Goal: Information Seeking & Learning: Learn about a topic

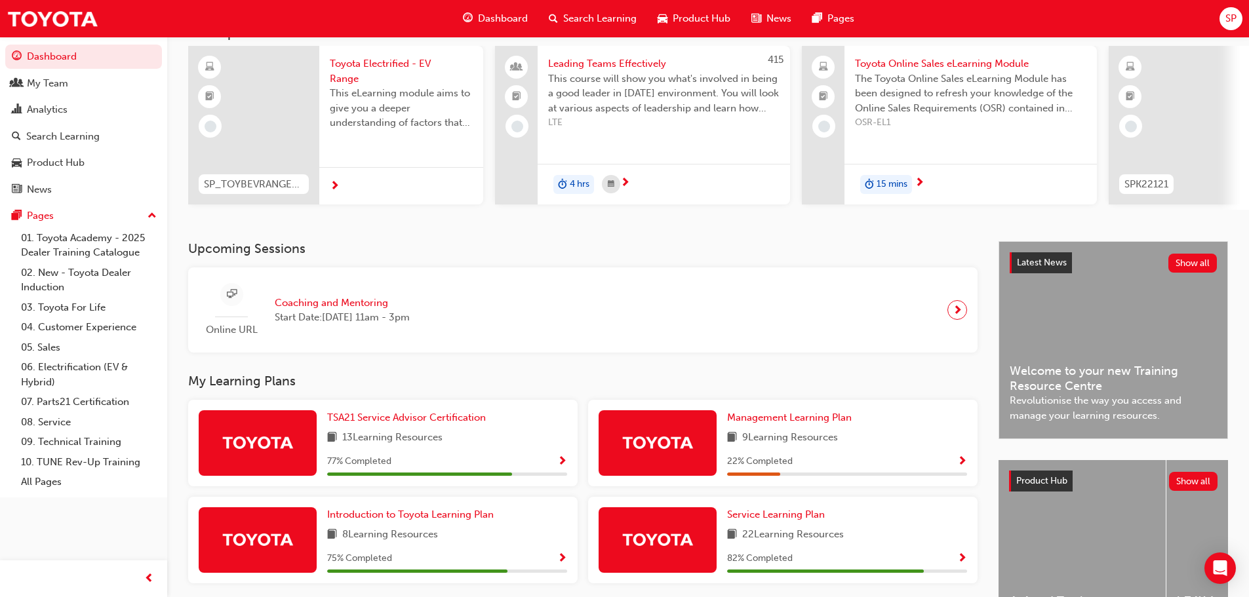
scroll to position [131, 0]
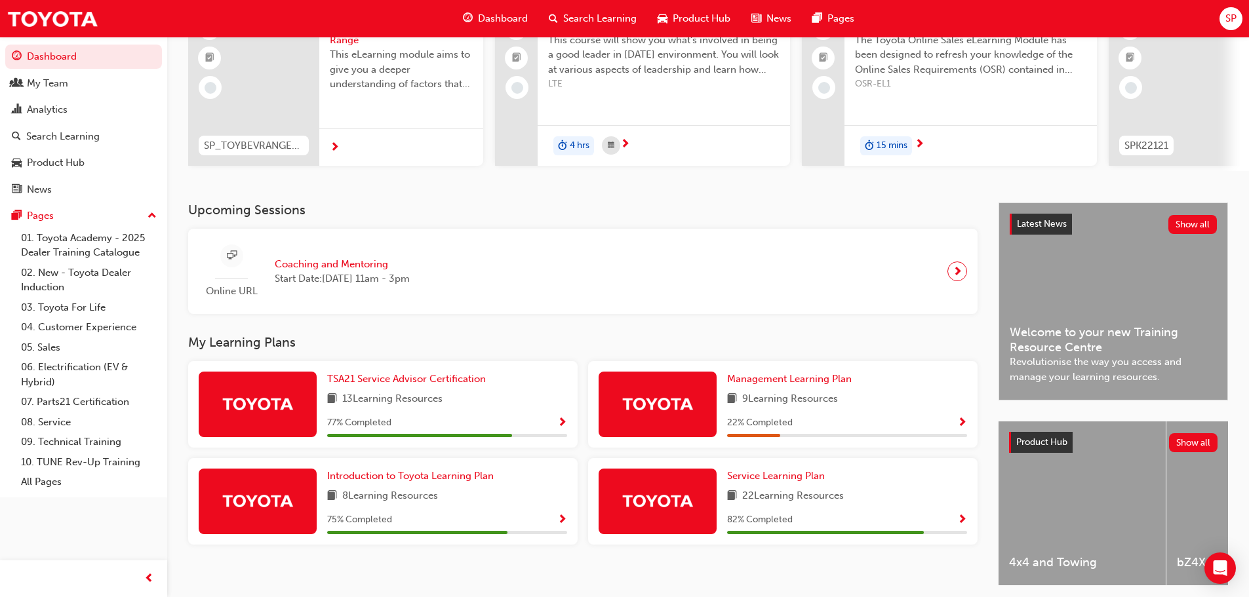
click at [656, 404] on img at bounding box center [657, 403] width 72 height 23
click at [962, 425] on span "Show Progress" at bounding box center [962, 424] width 10 height 12
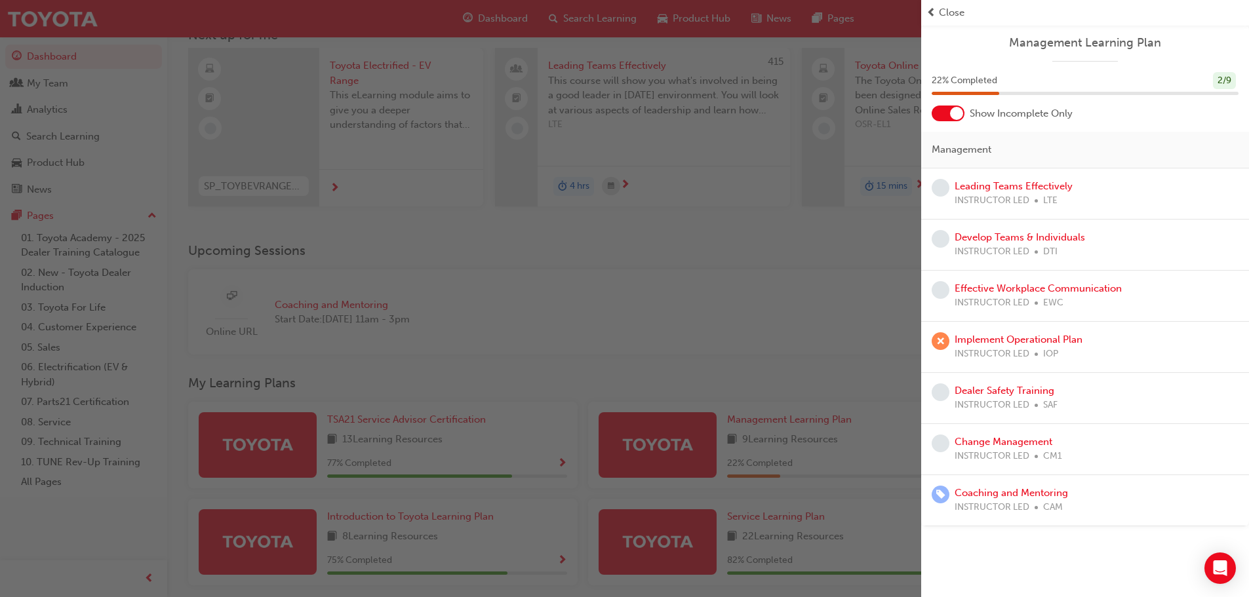
scroll to position [0, 0]
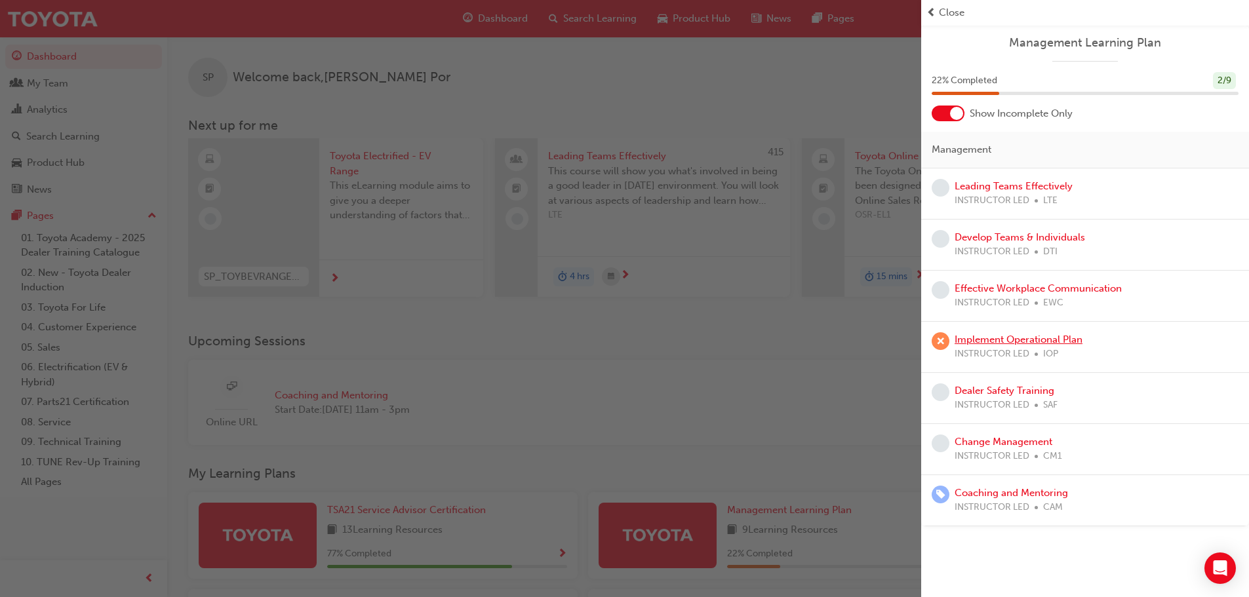
click at [982, 339] on link "Implement Operational Plan" at bounding box center [1018, 340] width 128 height 12
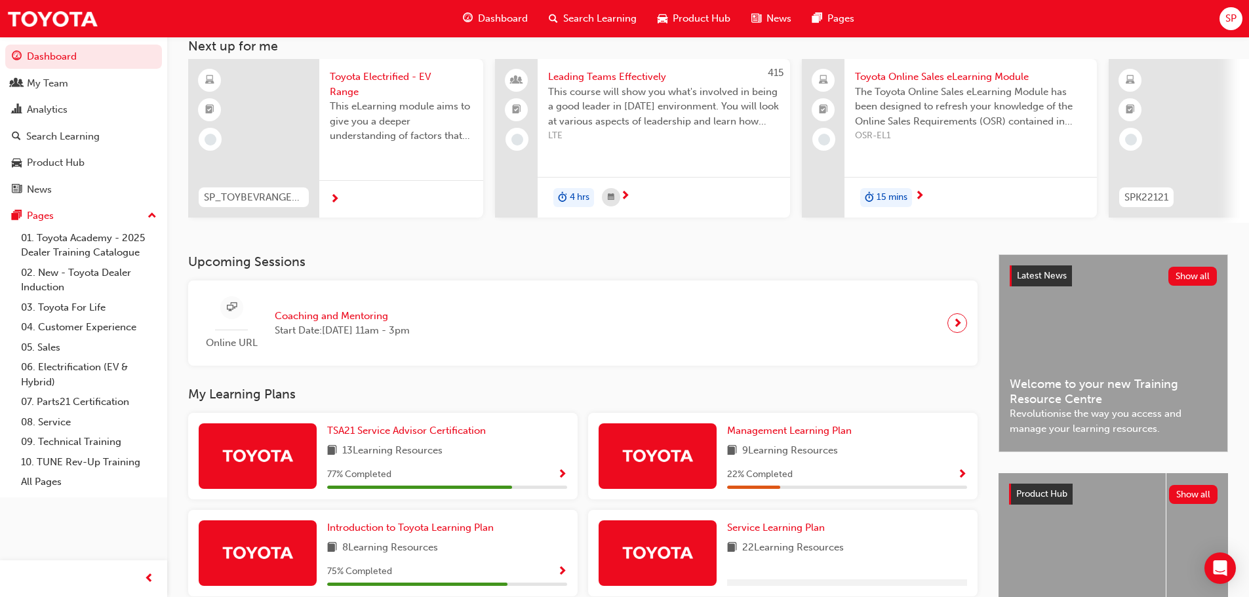
scroll to position [186, 0]
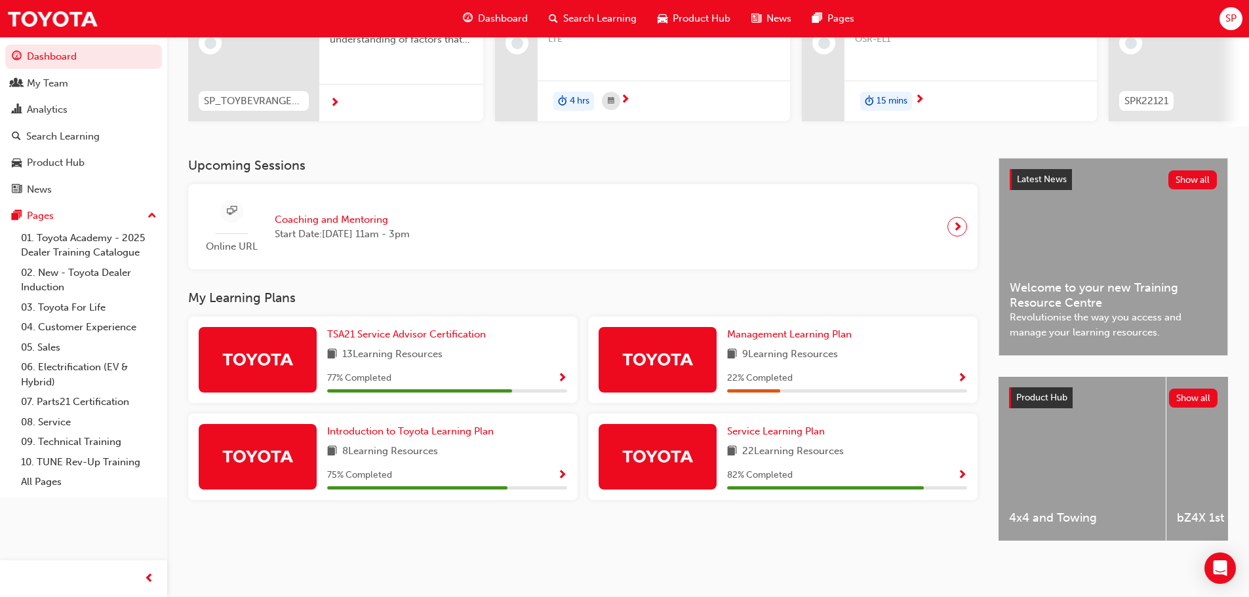
click at [960, 373] on span "Show Progress" at bounding box center [962, 379] width 10 height 12
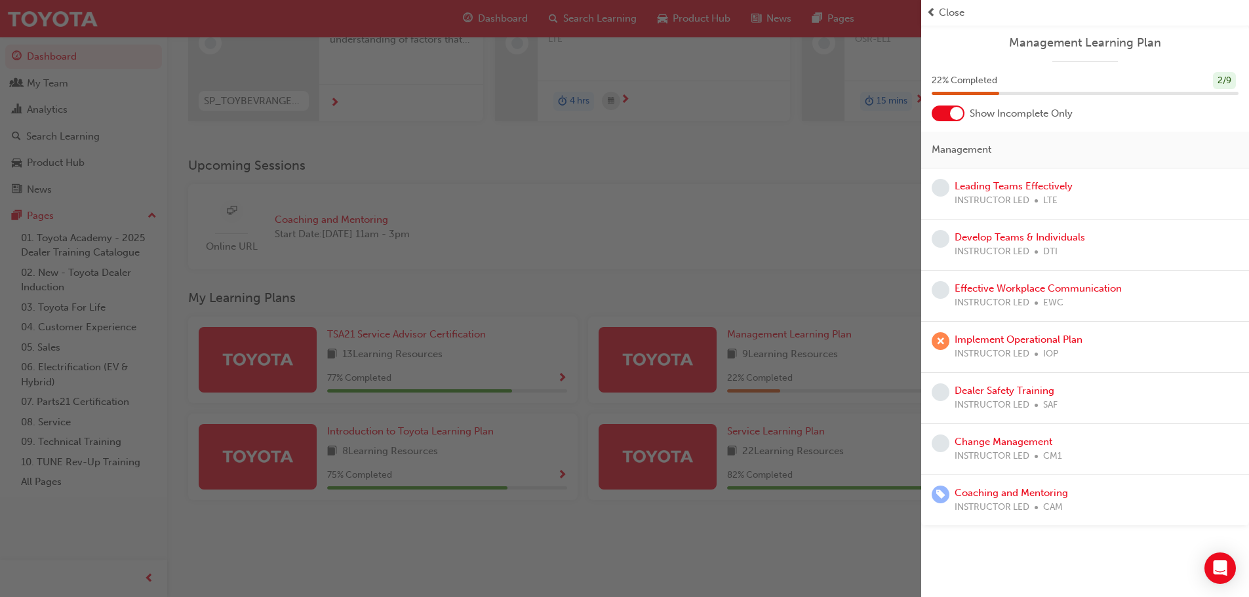
click at [951, 114] on div at bounding box center [956, 113] width 13 height 13
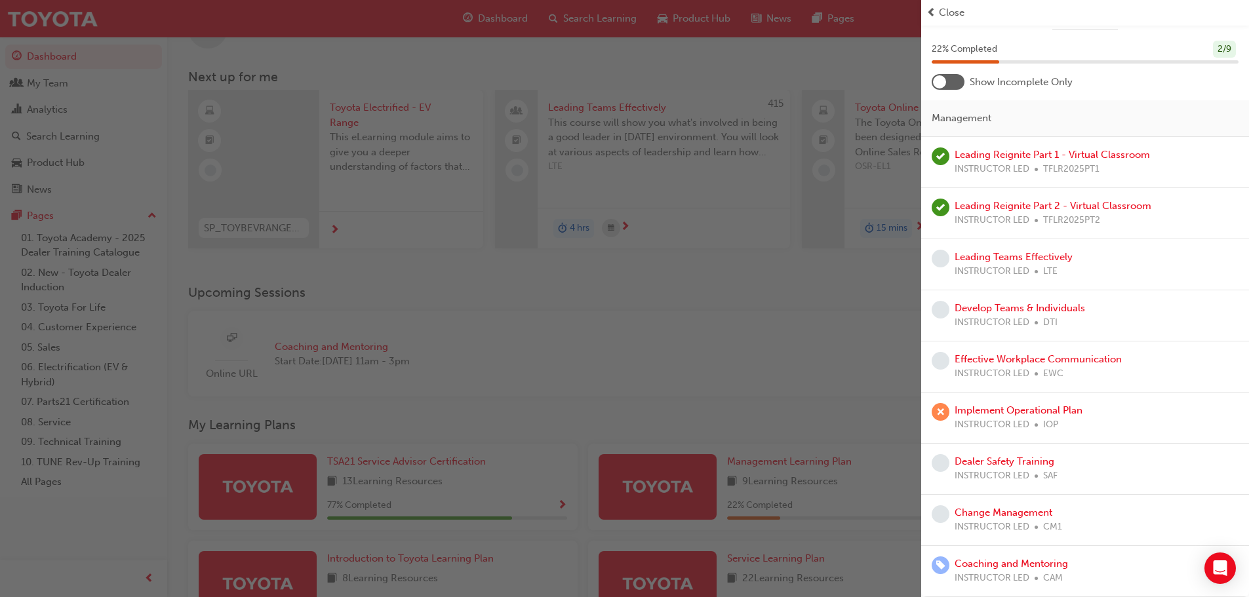
scroll to position [131, 0]
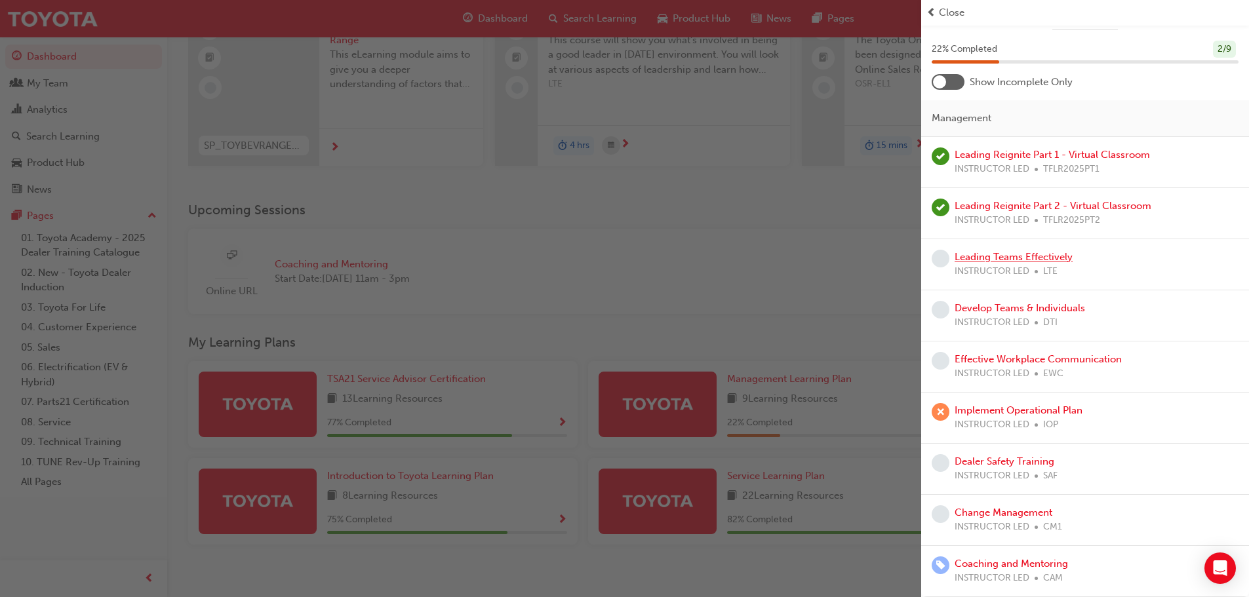
click at [1005, 257] on link "Leading Teams Effectively" at bounding box center [1013, 257] width 118 height 12
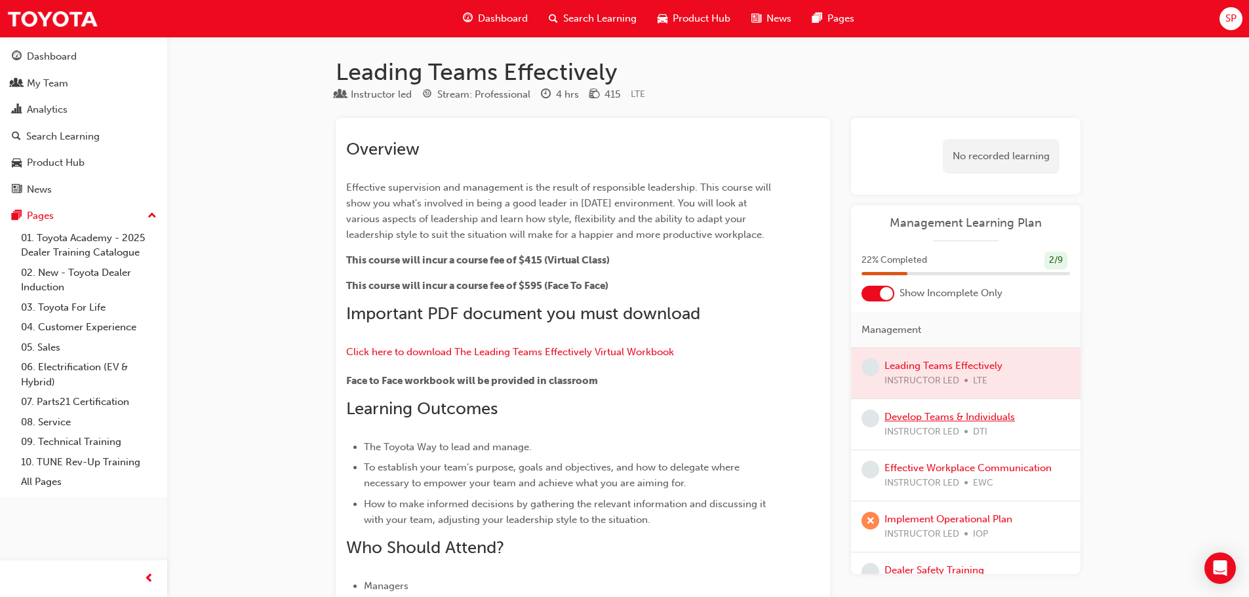
click at [920, 413] on link "Develop Teams & Individuals" at bounding box center [949, 417] width 130 height 12
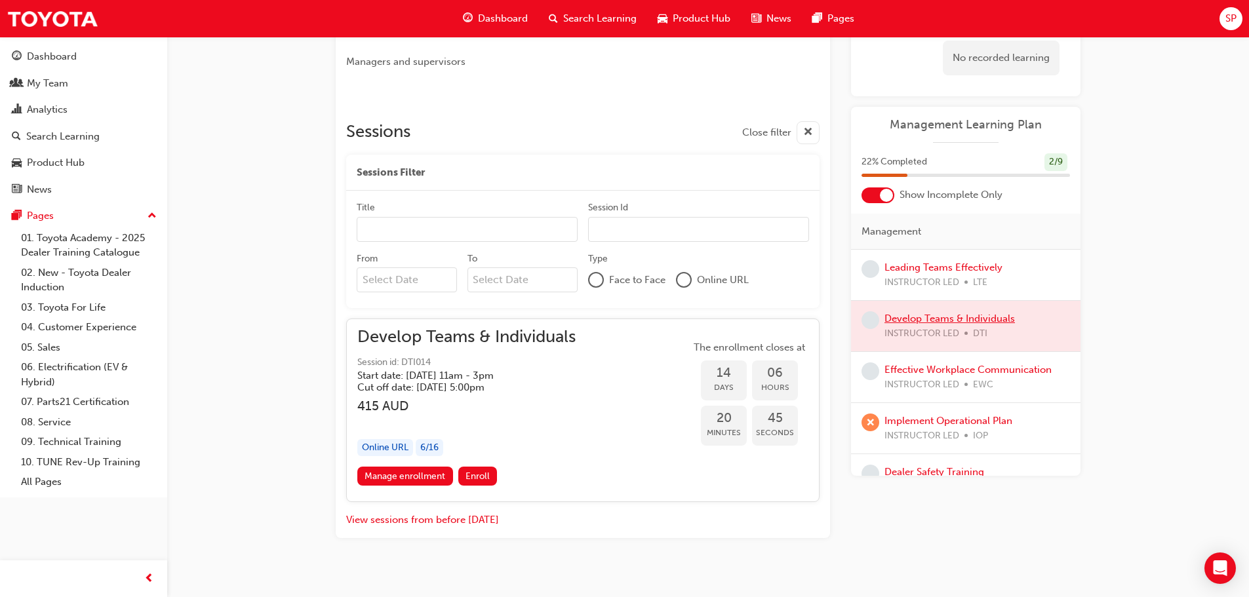
scroll to position [552, 0]
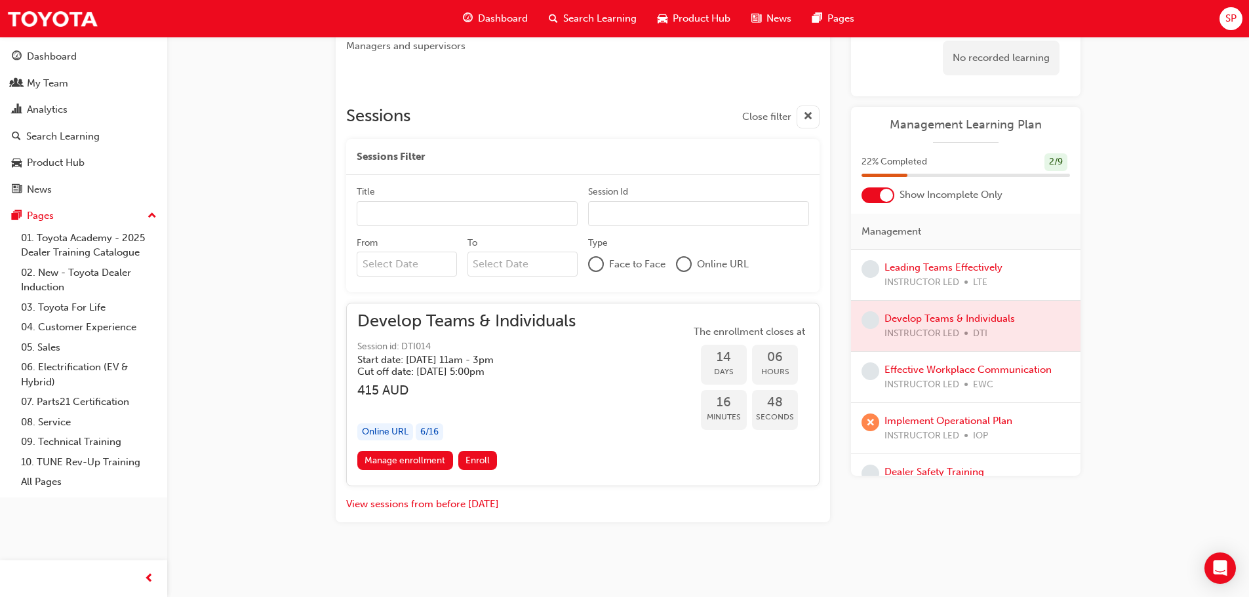
click at [604, 460] on div "Manage enrollment Enroll" at bounding box center [582, 463] width 451 height 24
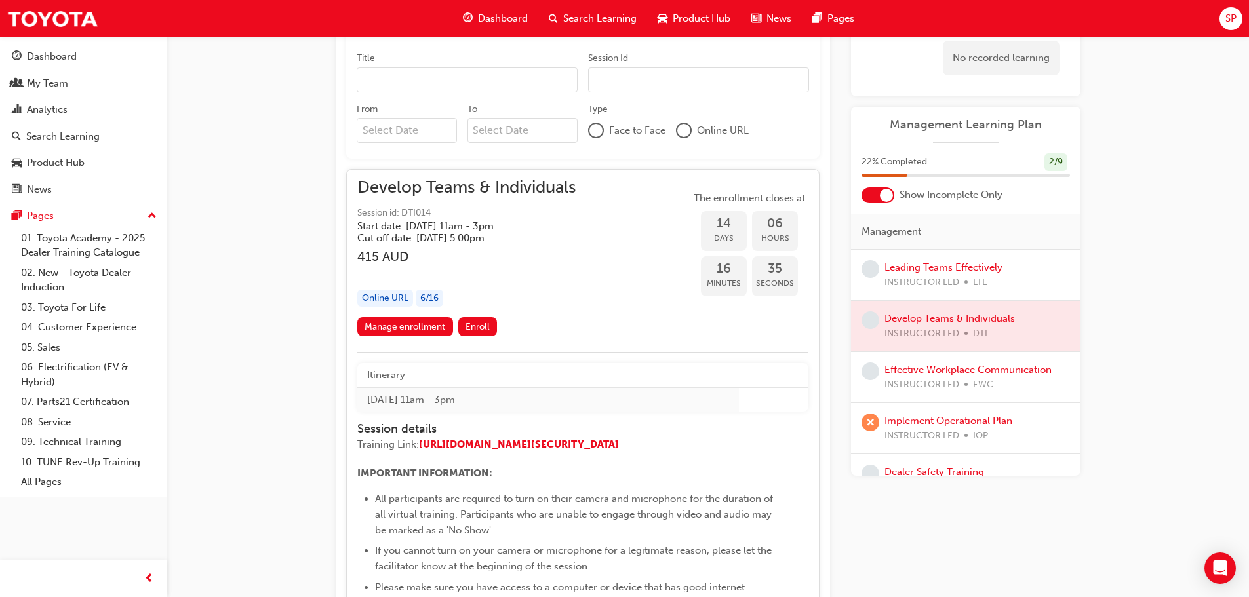
scroll to position [663, 0]
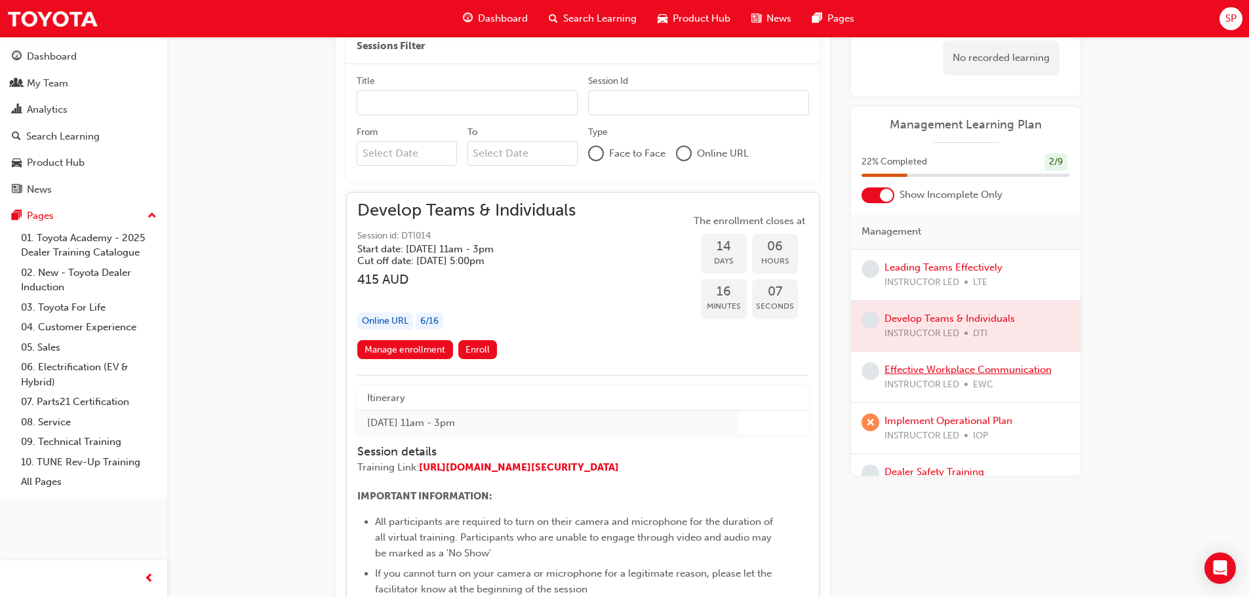
click at [950, 372] on link "Effective Workplace Communication" at bounding box center [967, 370] width 167 height 12
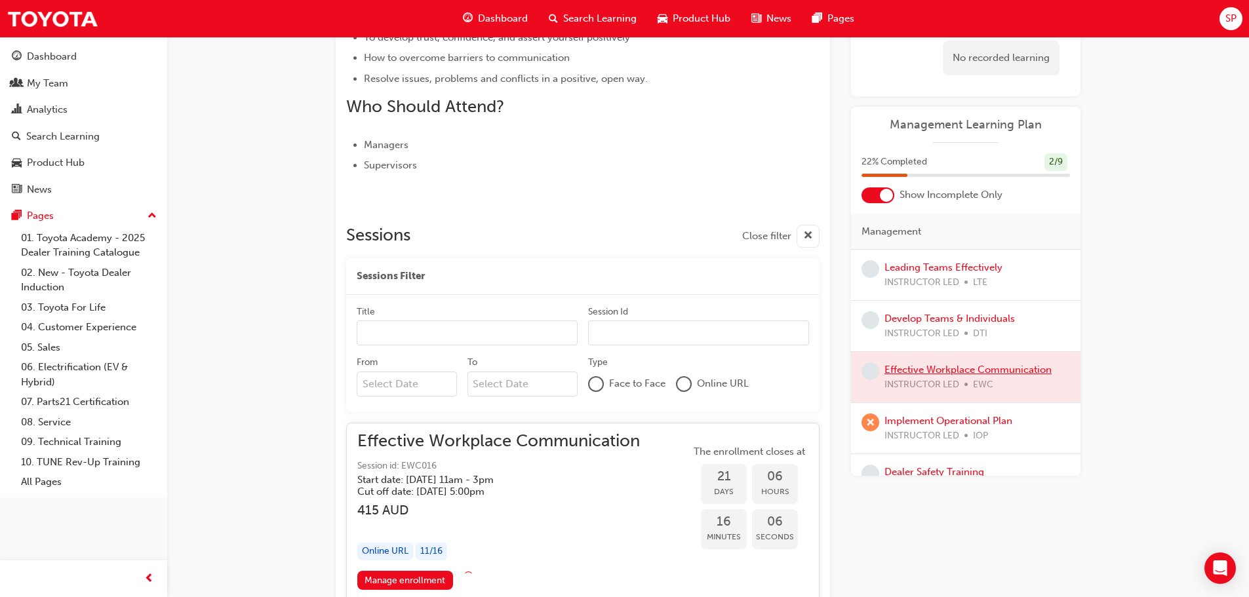
scroll to position [710, 0]
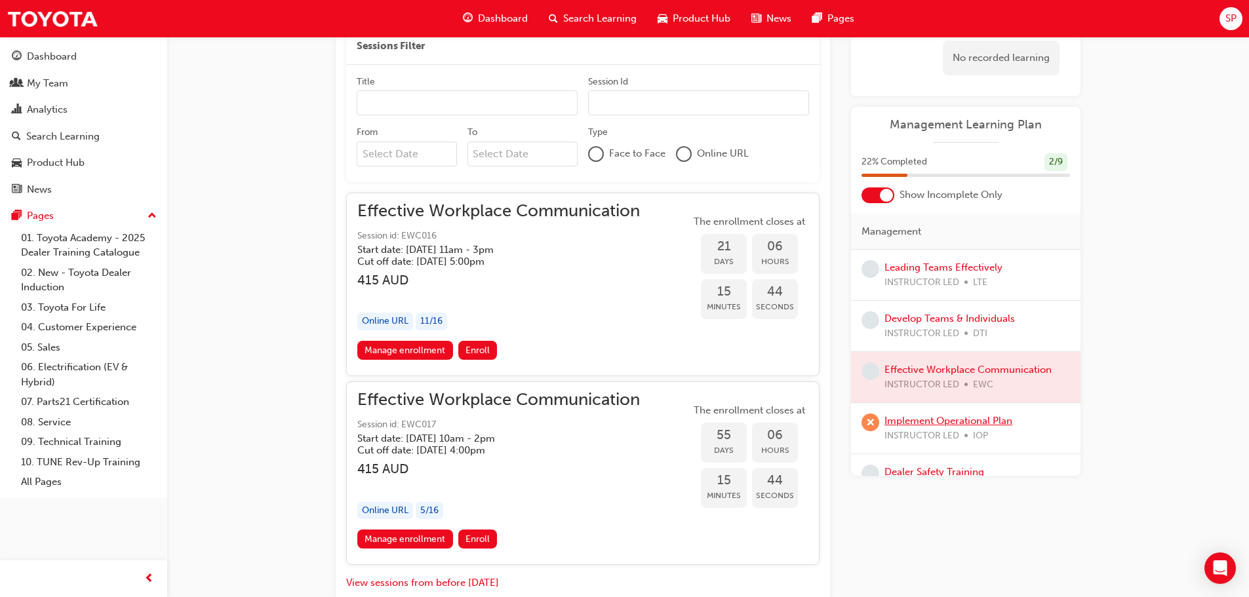
click at [943, 421] on link "Implement Operational Plan" at bounding box center [948, 421] width 128 height 12
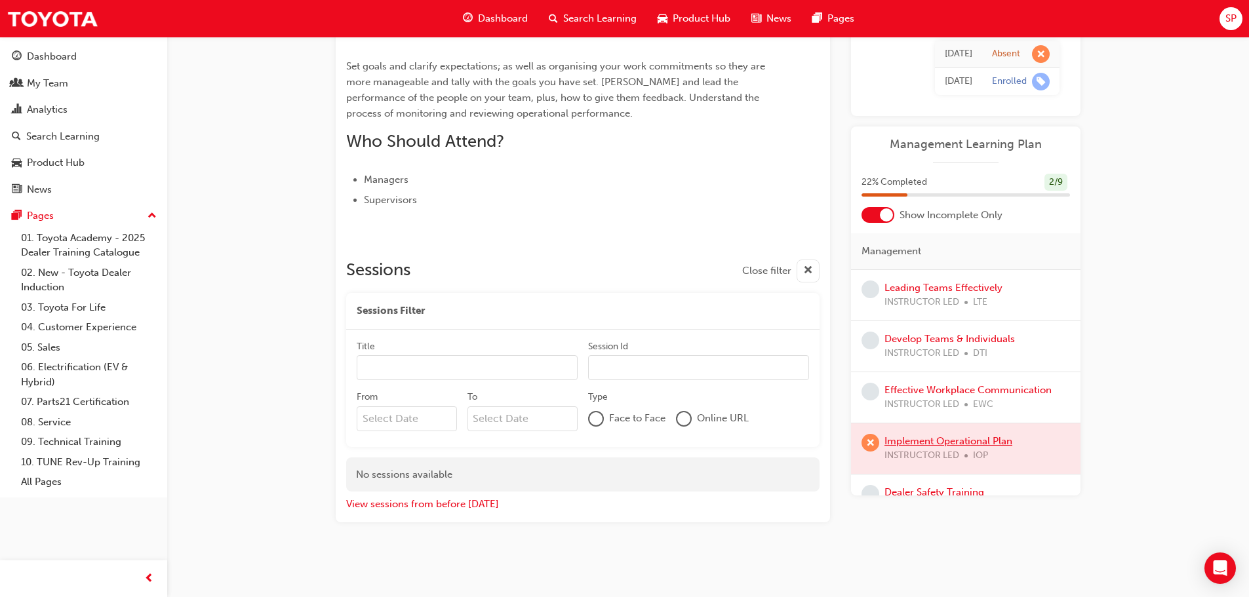
scroll to position [66, 0]
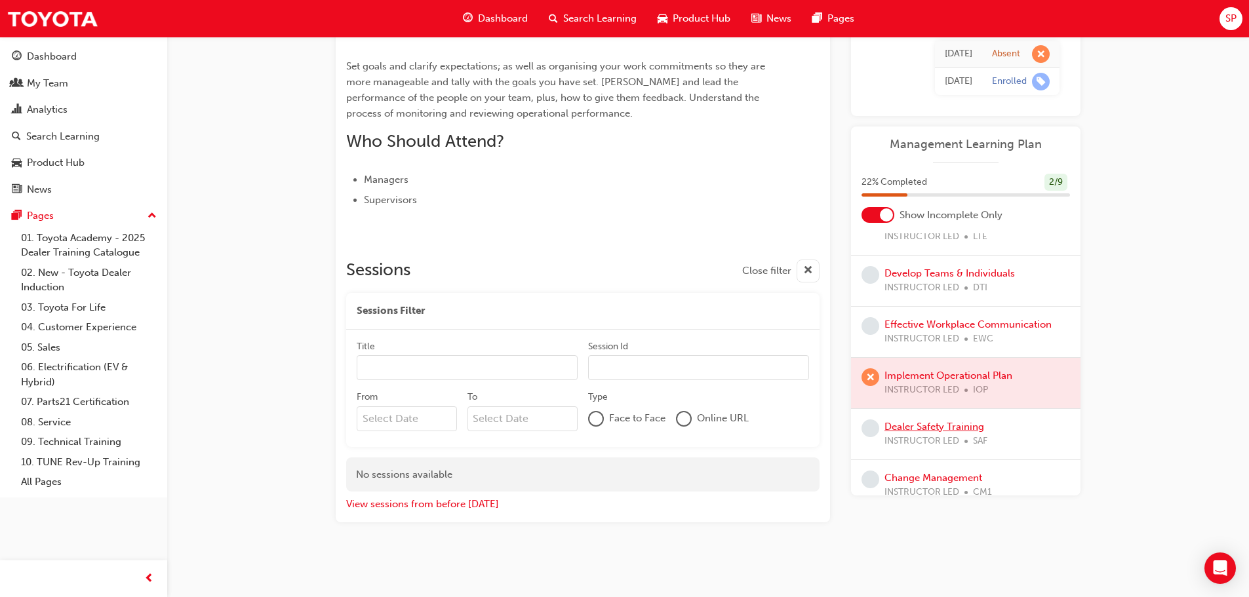
click at [950, 426] on link "Dealer Safety Training" at bounding box center [934, 427] width 100 height 12
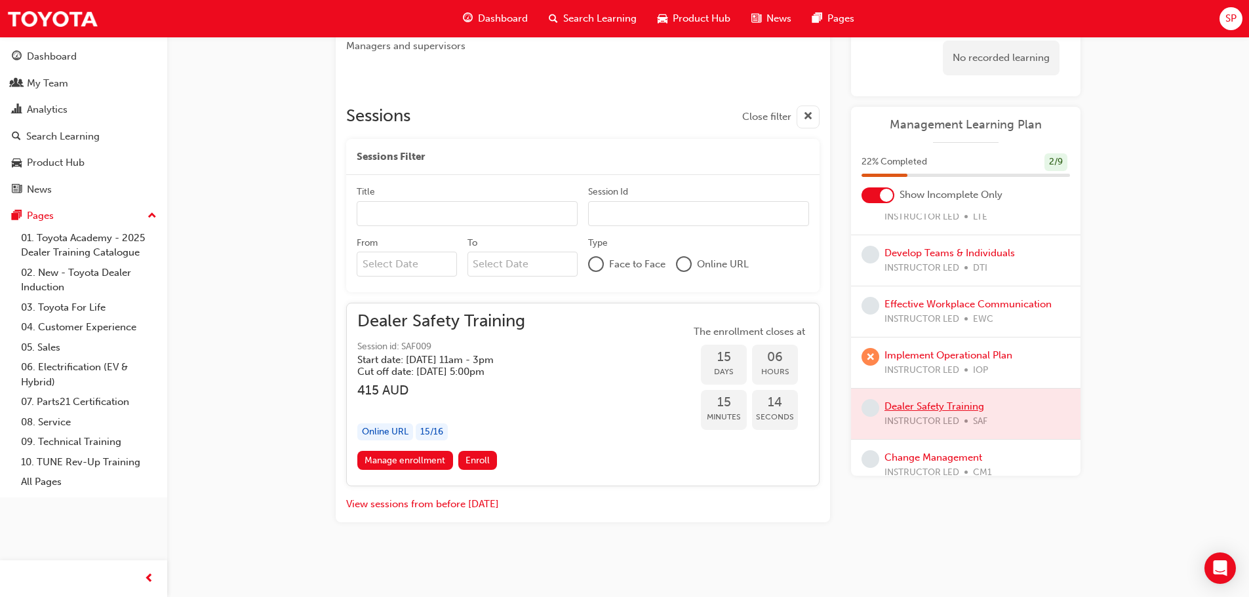
scroll to position [132, 0]
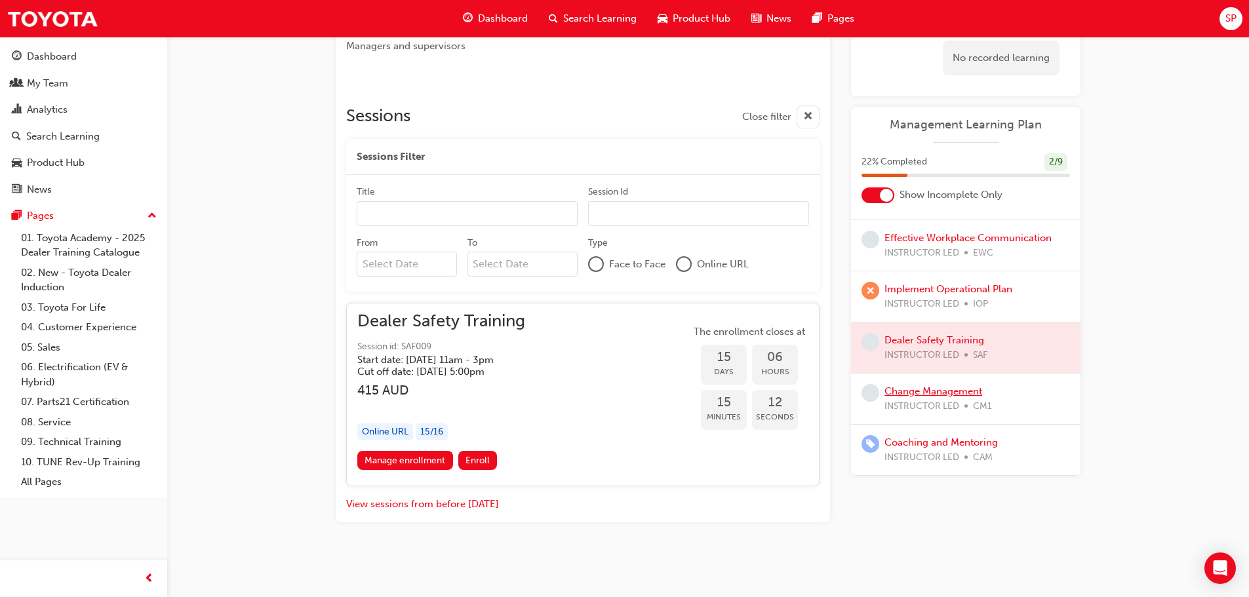
click at [927, 393] on link "Change Management" at bounding box center [933, 391] width 98 height 12
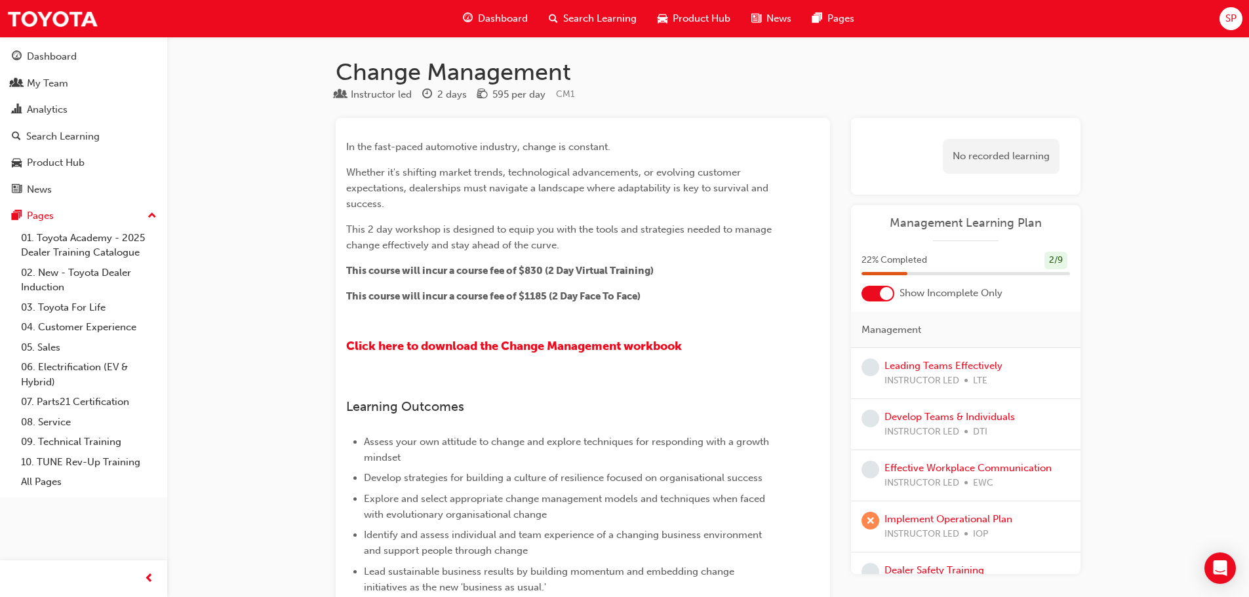
click at [578, 18] on span "Search Learning" at bounding box center [599, 18] width 73 height 15
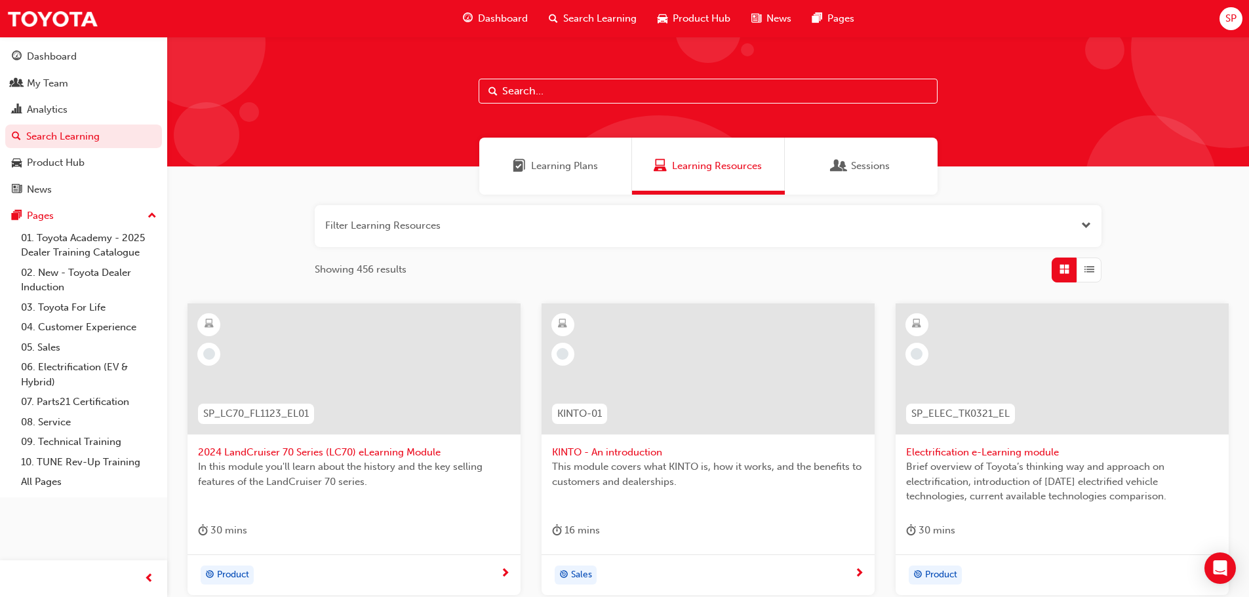
click at [869, 166] on span "Sessions" at bounding box center [870, 166] width 39 height 15
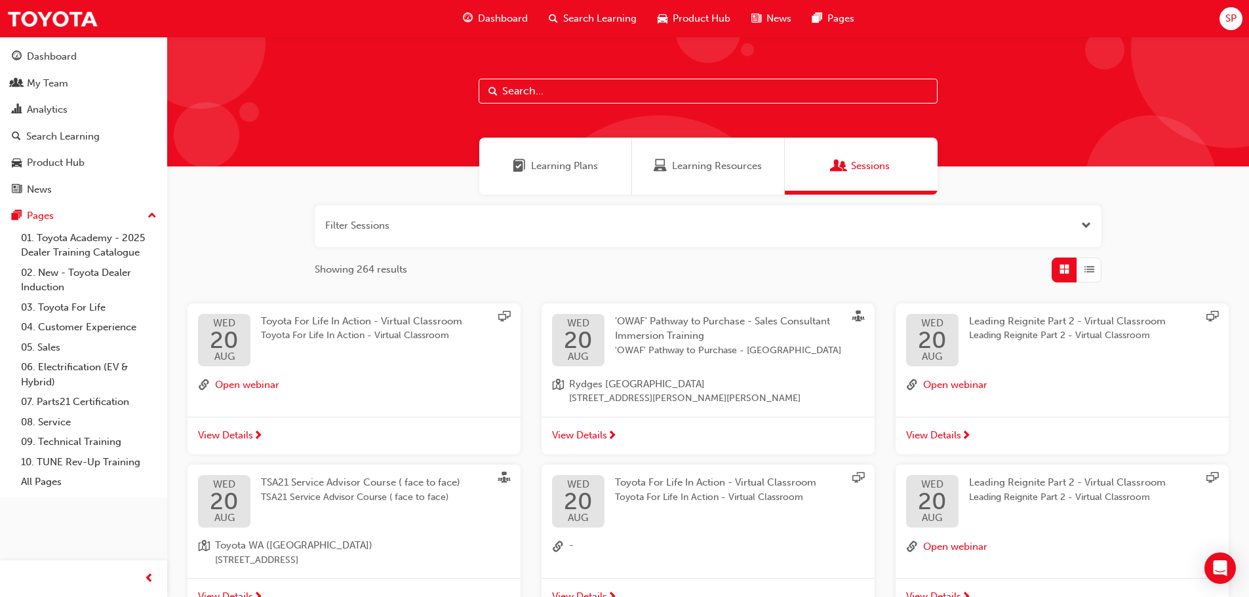
click at [543, 165] on span "Learning Plans" at bounding box center [564, 166] width 67 height 15
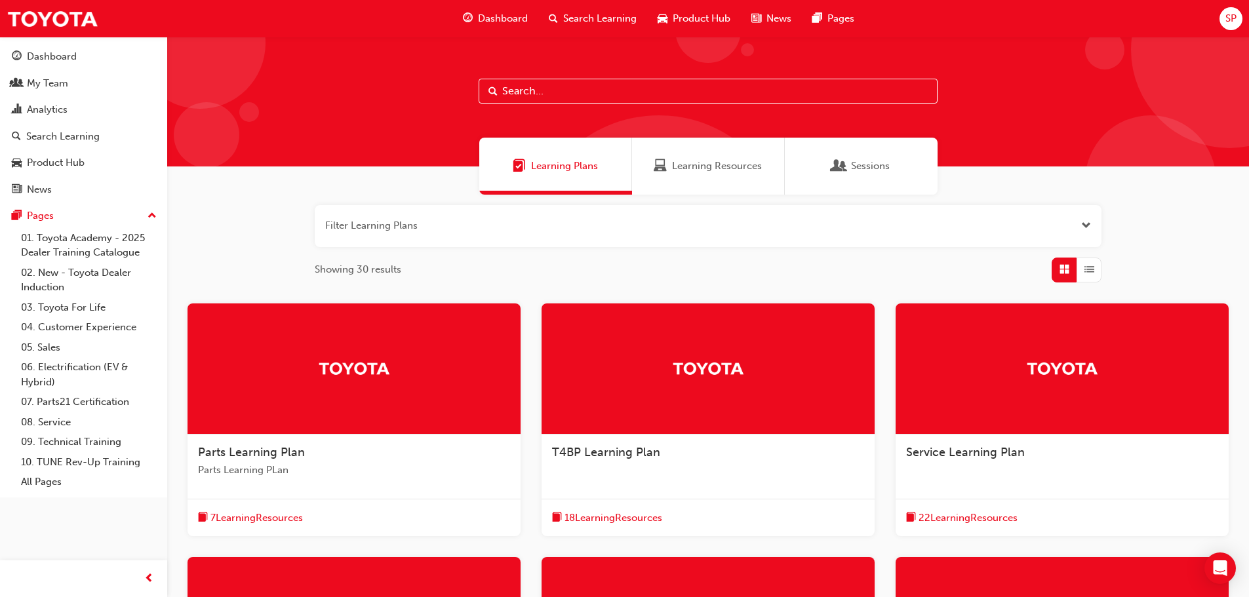
click at [583, 16] on span "Search Learning" at bounding box center [599, 18] width 73 height 15
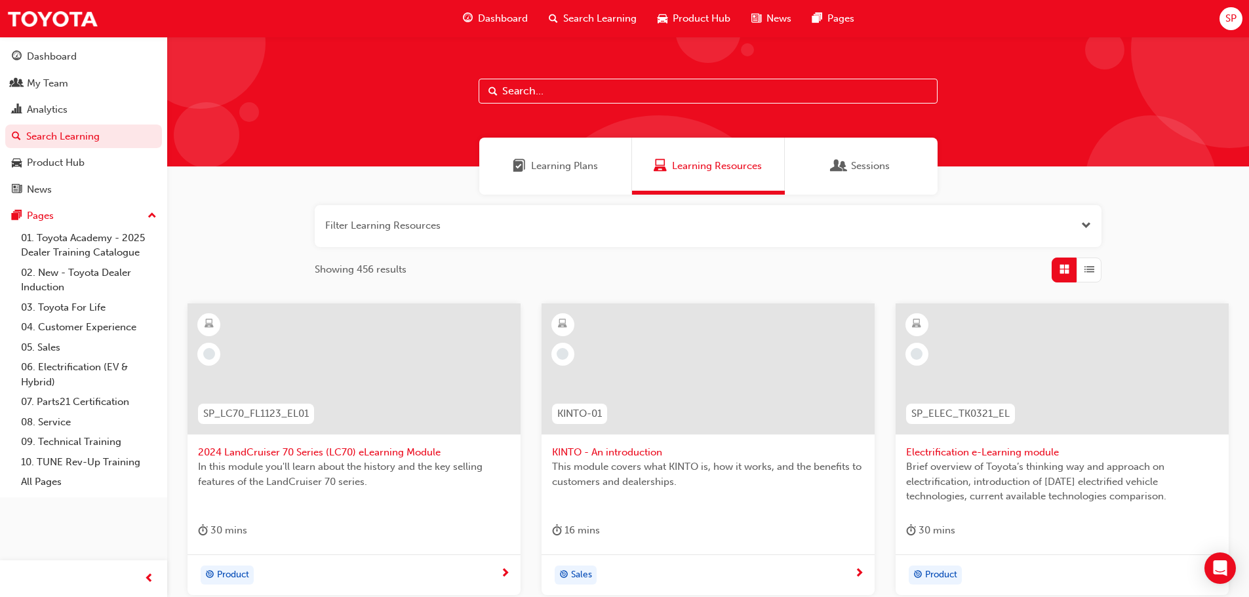
click at [1223, 18] on div "SP" at bounding box center [1230, 18] width 23 height 23
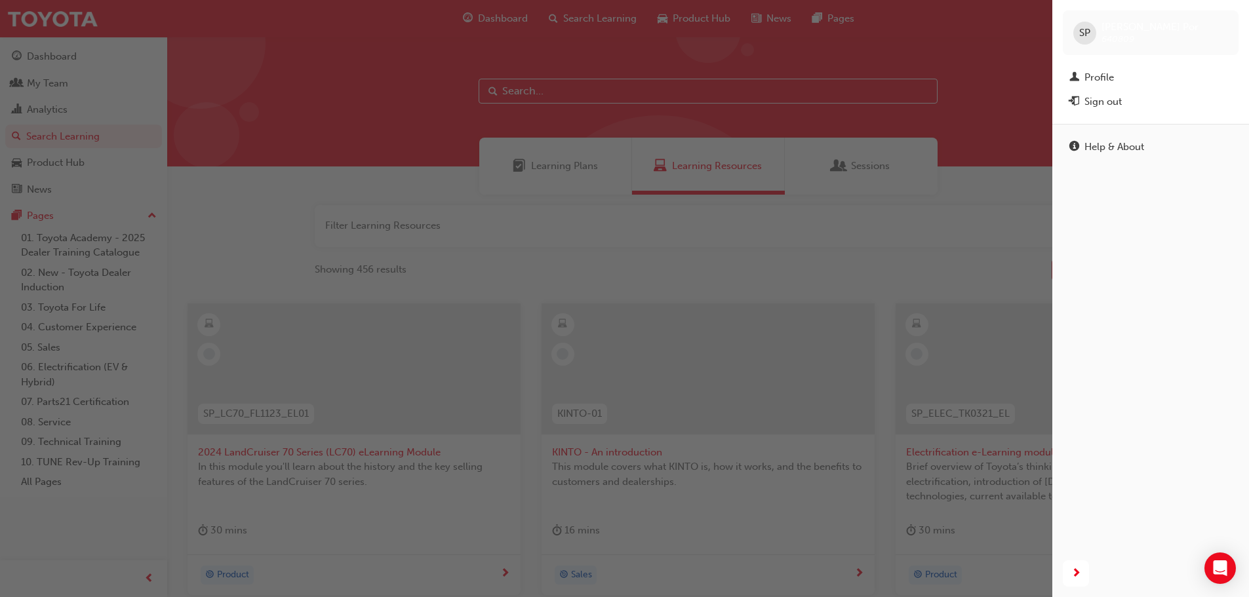
click at [914, 52] on div "button" at bounding box center [526, 298] width 1052 height 597
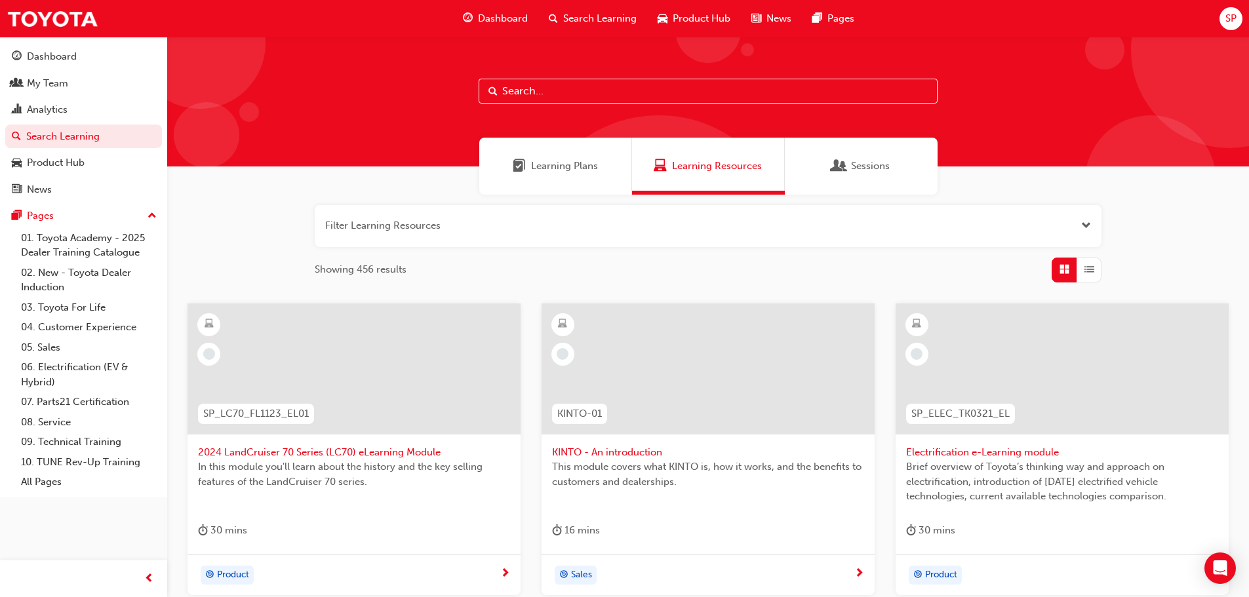
click at [557, 170] on span "Learning Plans" at bounding box center [564, 166] width 67 height 15
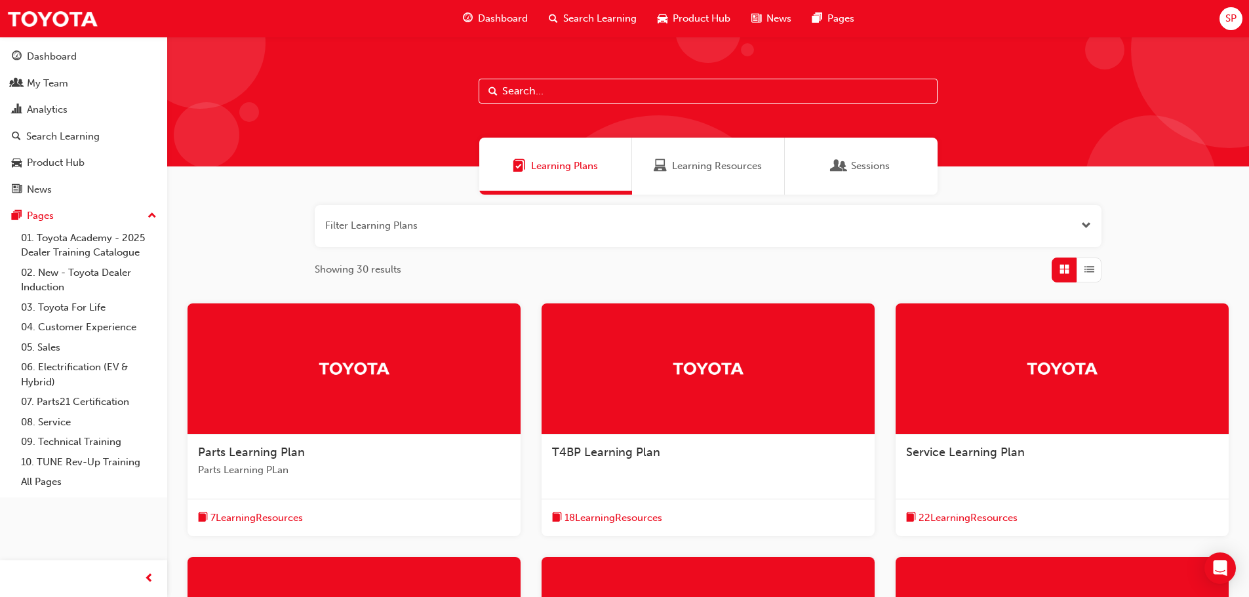
click at [1087, 271] on span "List" at bounding box center [1089, 269] width 10 height 15
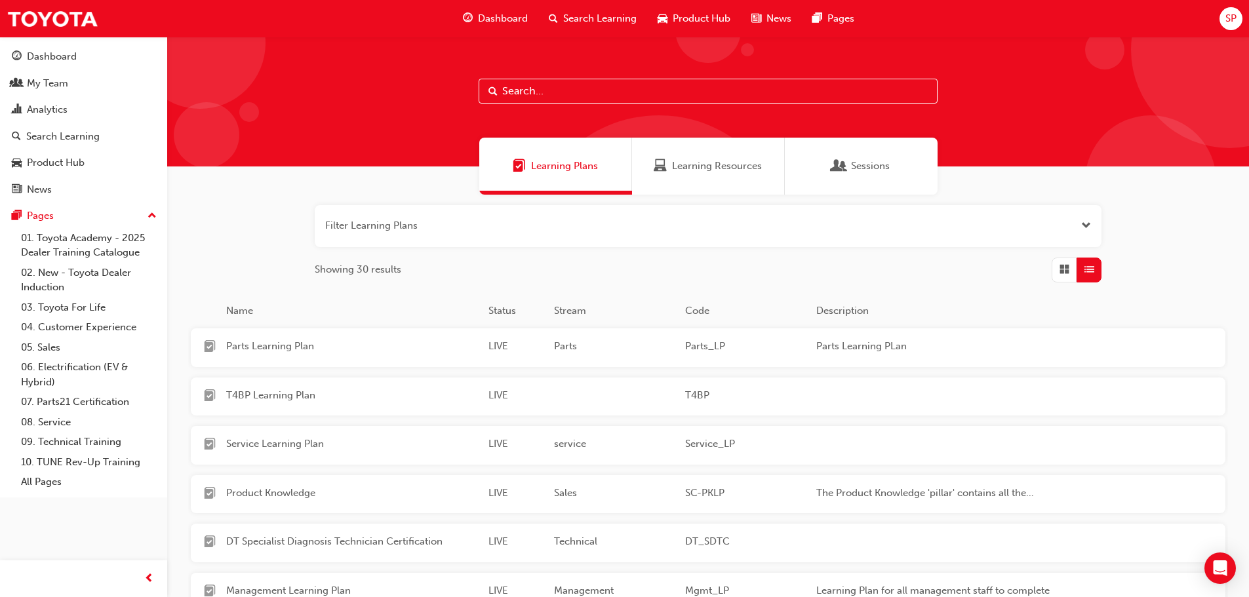
drag, startPoint x: 1068, startPoint y: 268, endPoint x: 1049, endPoint y: 267, distance: 19.1
click at [1066, 267] on span "Grid" at bounding box center [1064, 269] width 10 height 15
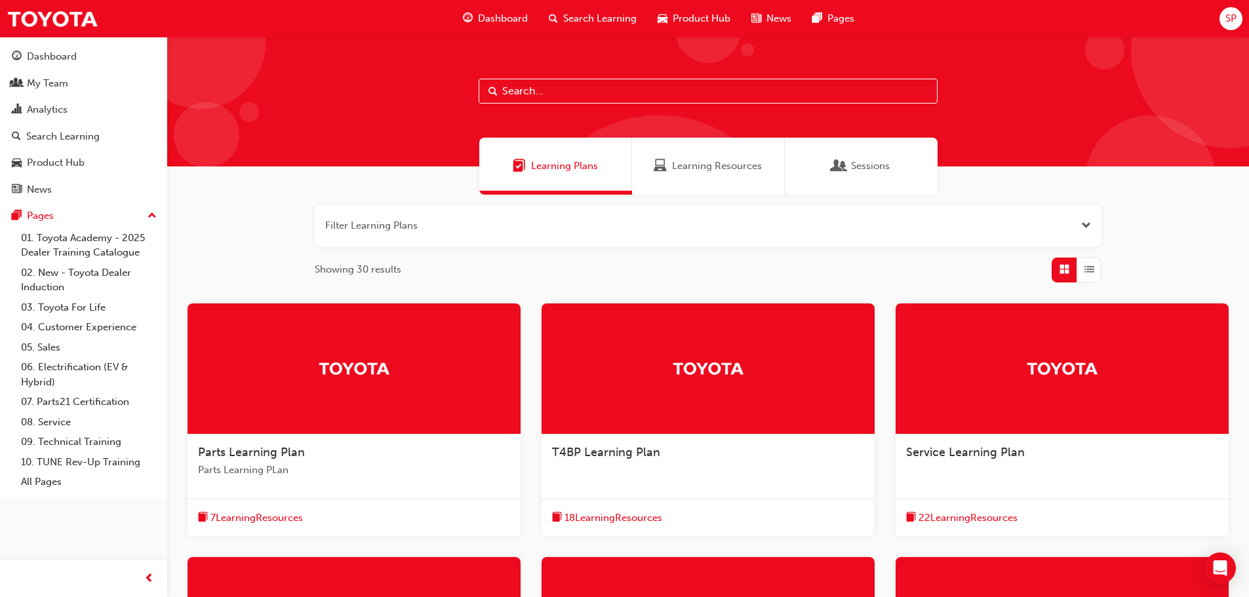
click at [688, 168] on span "Learning Resources" at bounding box center [717, 166] width 90 height 15
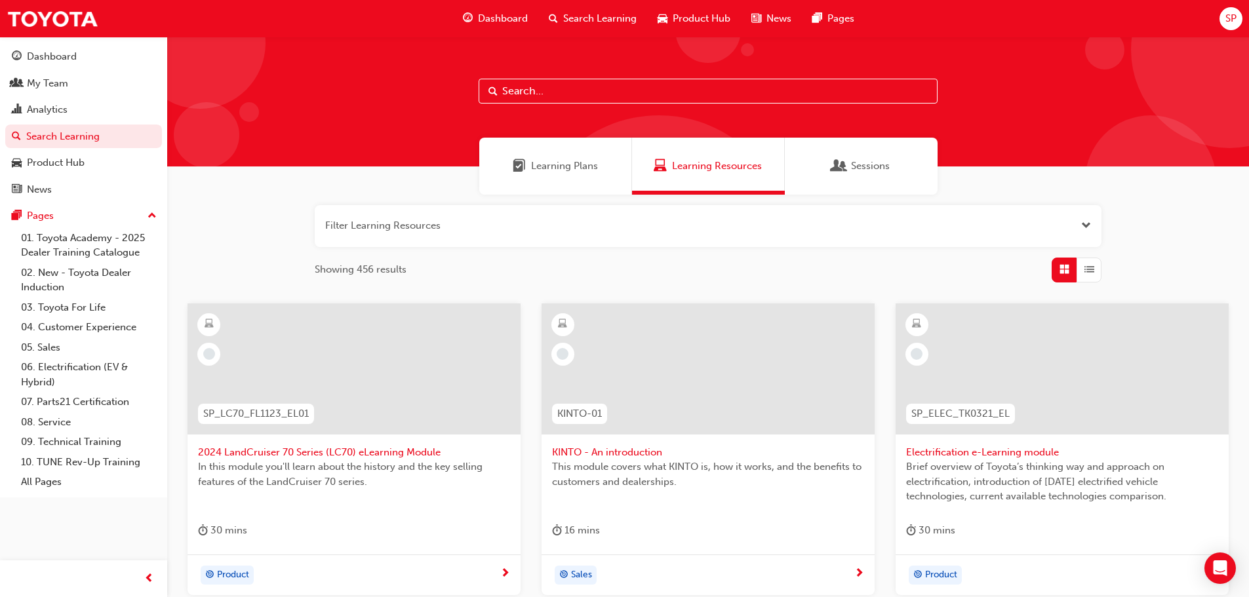
click at [852, 157] on div "Sessions" at bounding box center [861, 166] width 153 height 57
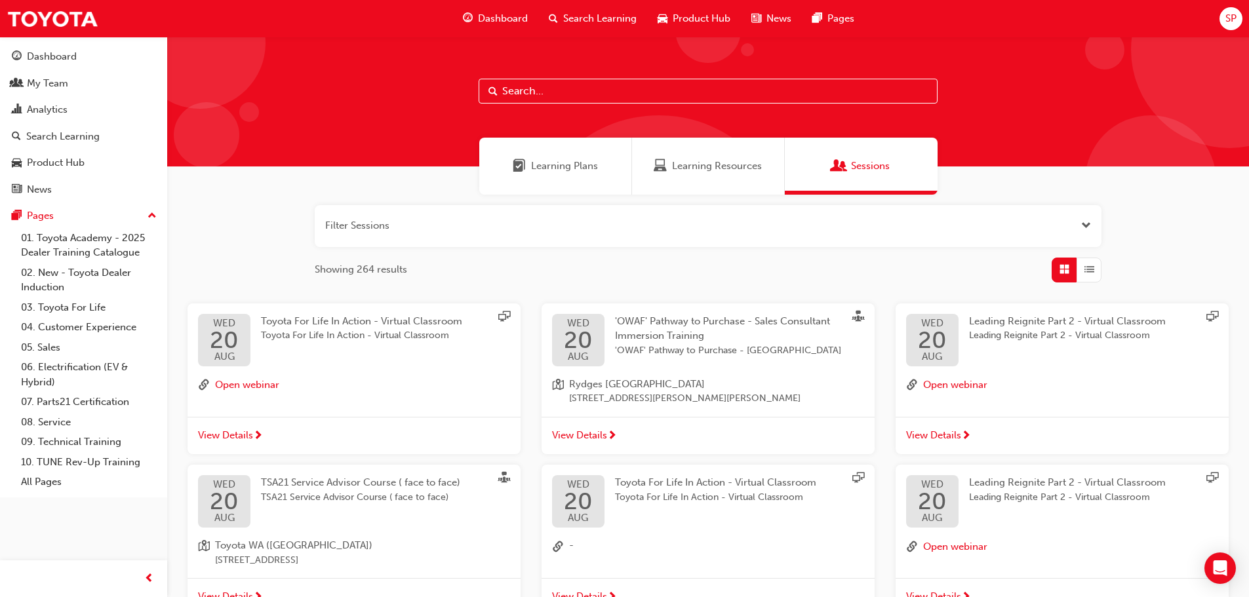
click at [1082, 223] on span "Open the filter" at bounding box center [1086, 225] width 10 height 15
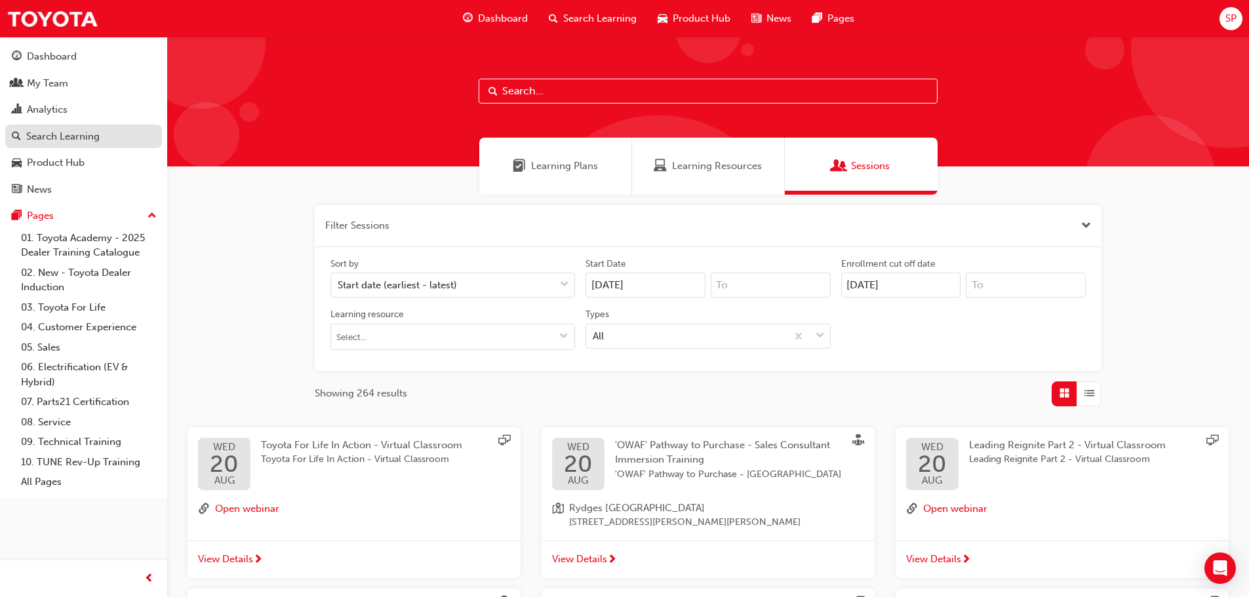
click at [69, 131] on div "Search Learning" at bounding box center [62, 136] width 73 height 15
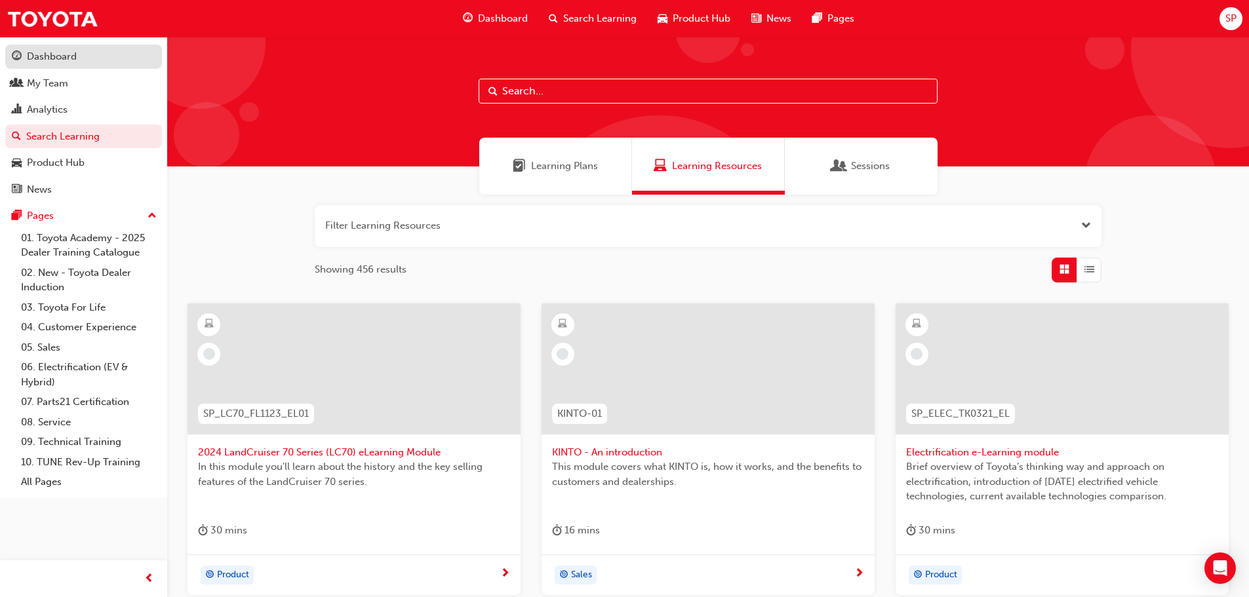
click at [58, 58] on div "Dashboard" at bounding box center [52, 56] width 50 height 15
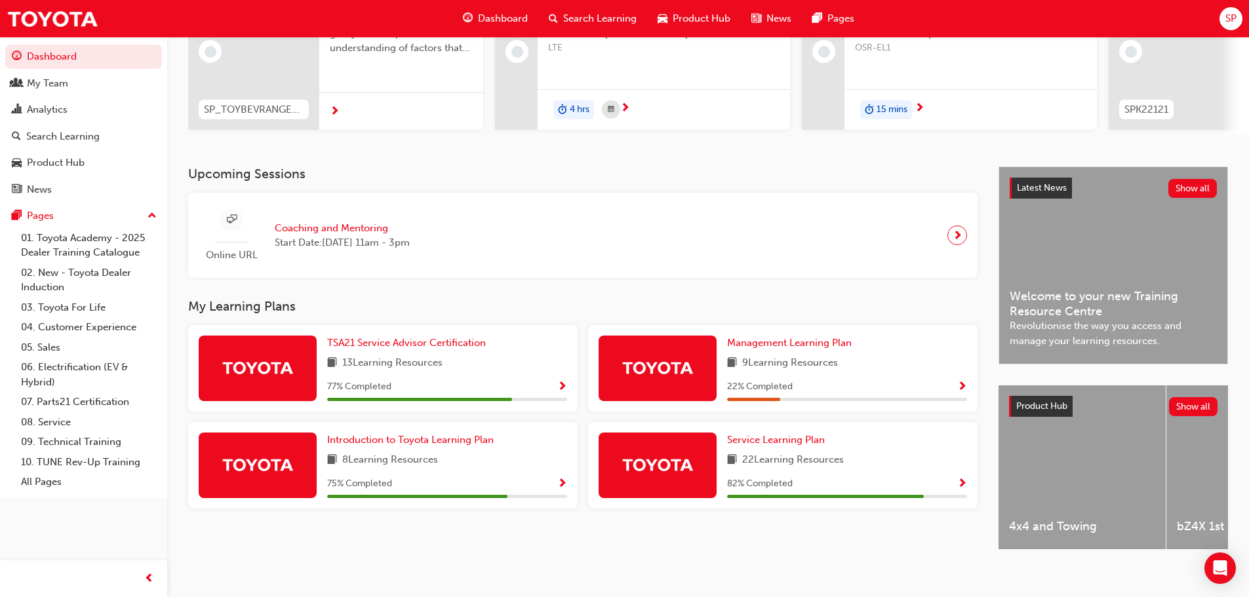
scroll to position [186, 0]
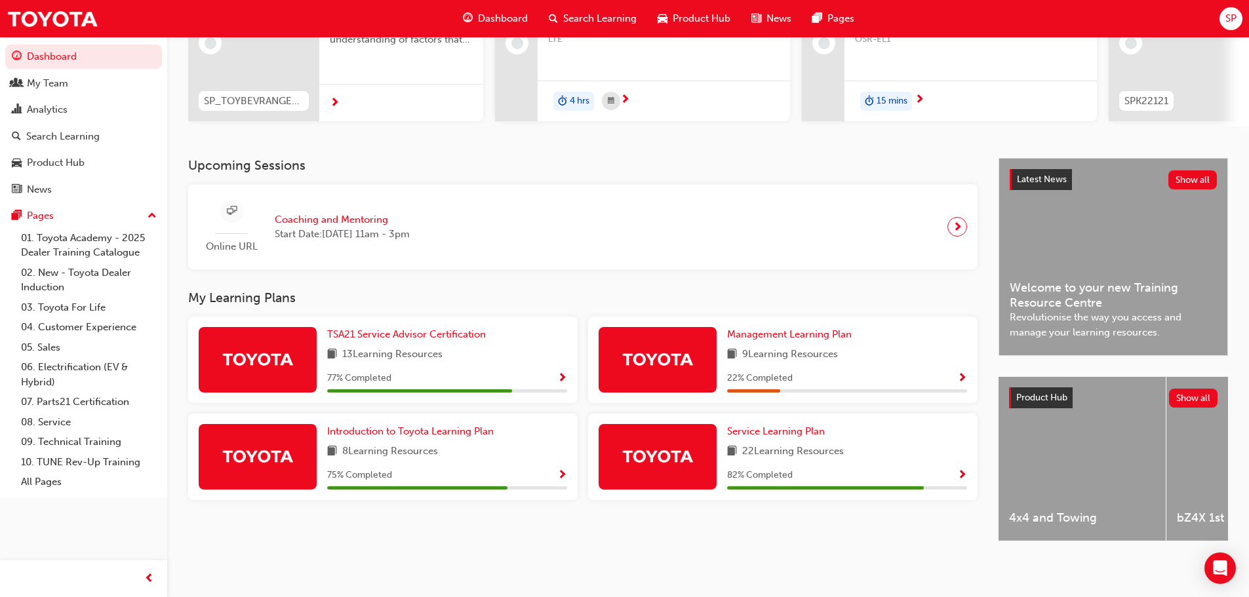
click at [563, 471] on span "Show Progress" at bounding box center [562, 476] width 10 height 12
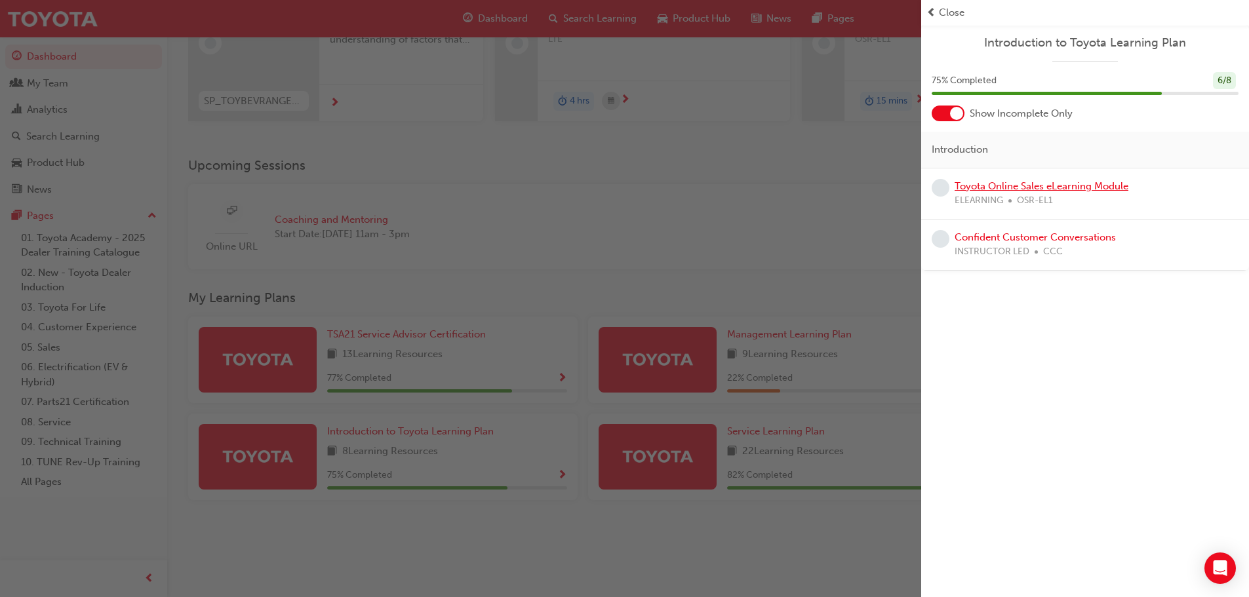
click at [1012, 187] on link "Toyota Online Sales eLearning Module" at bounding box center [1041, 186] width 174 height 12
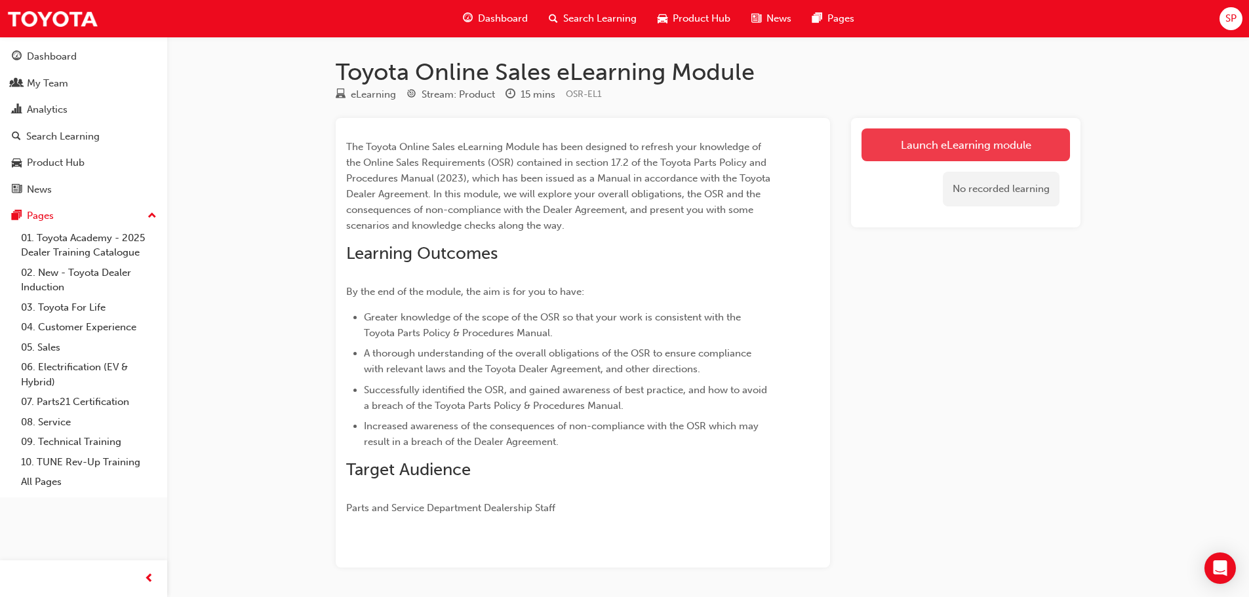
click at [947, 148] on link "Launch eLearning module" at bounding box center [965, 144] width 208 height 33
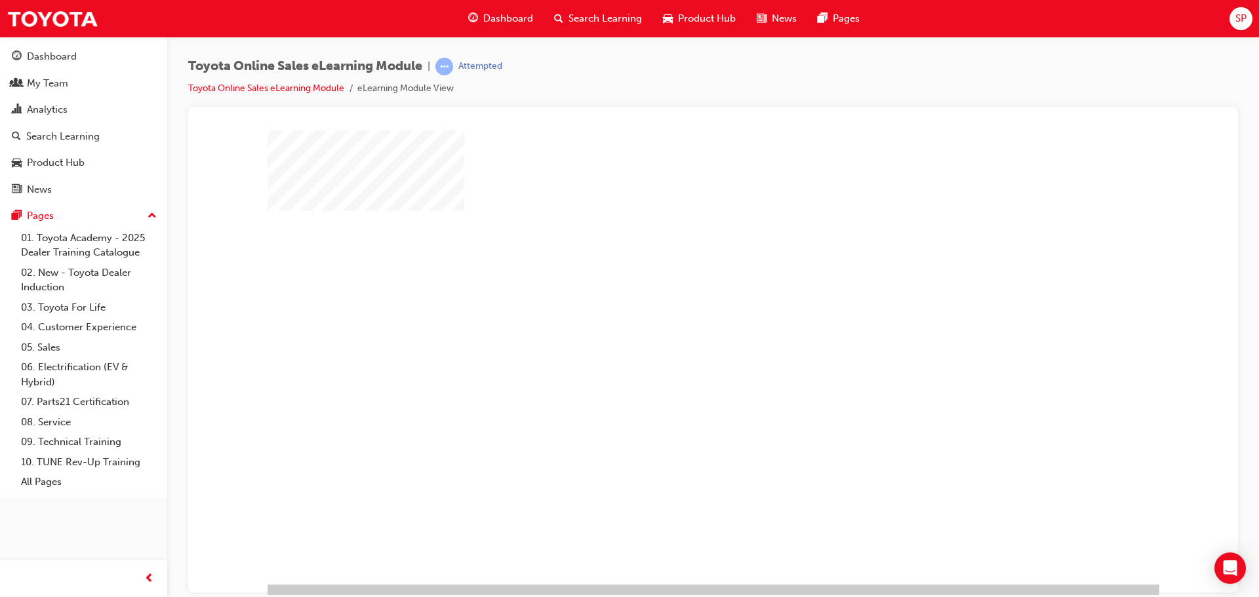
scroll to position [27, 0]
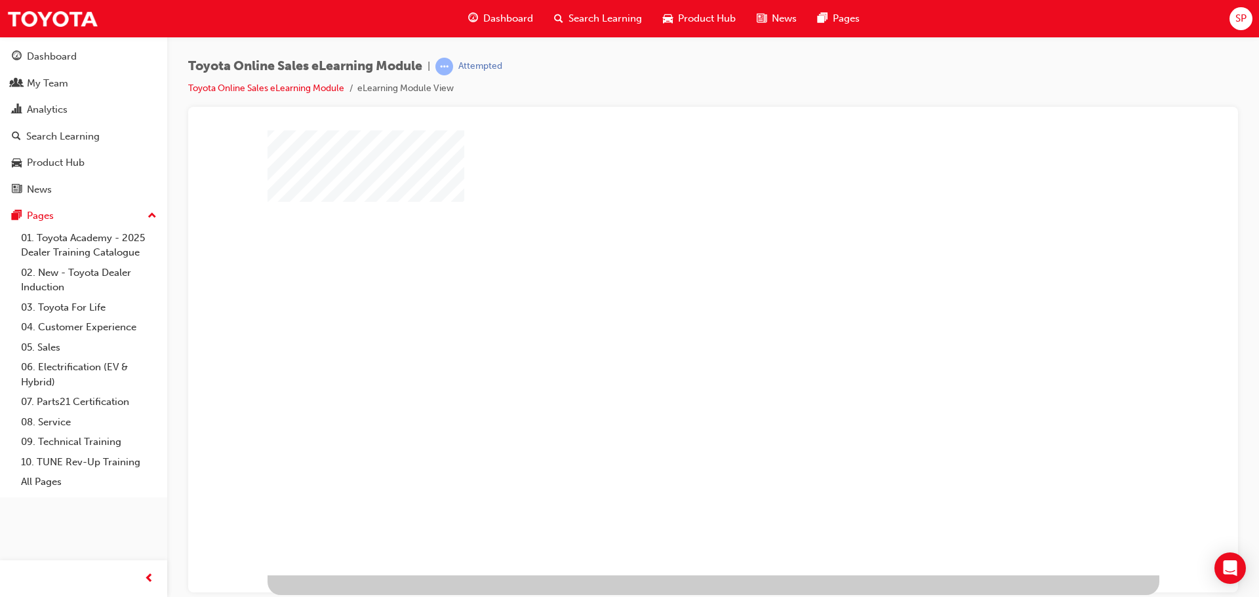
click at [675, 298] on div "play" at bounding box center [675, 298] width 0 height 0
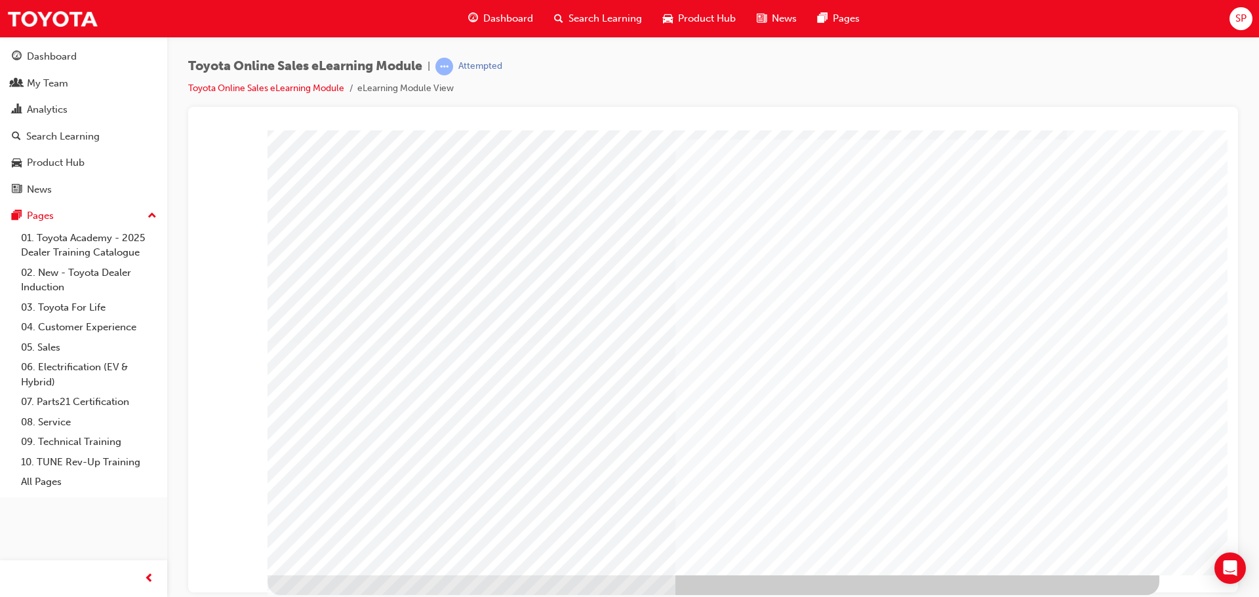
scroll to position [0, 0]
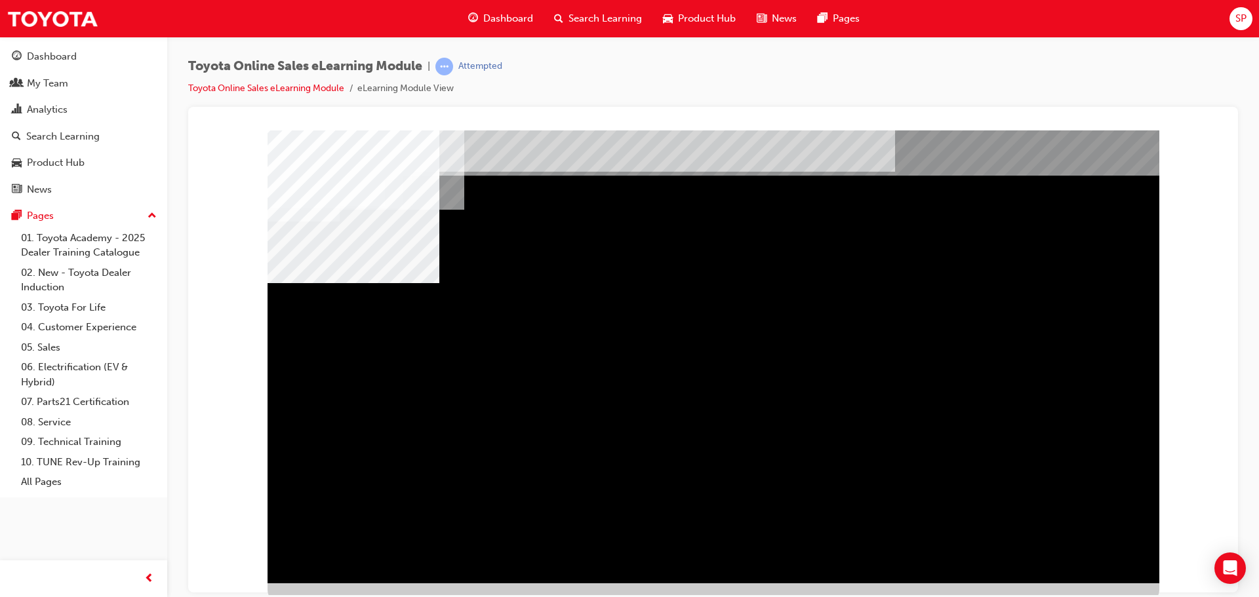
scroll to position [27, 0]
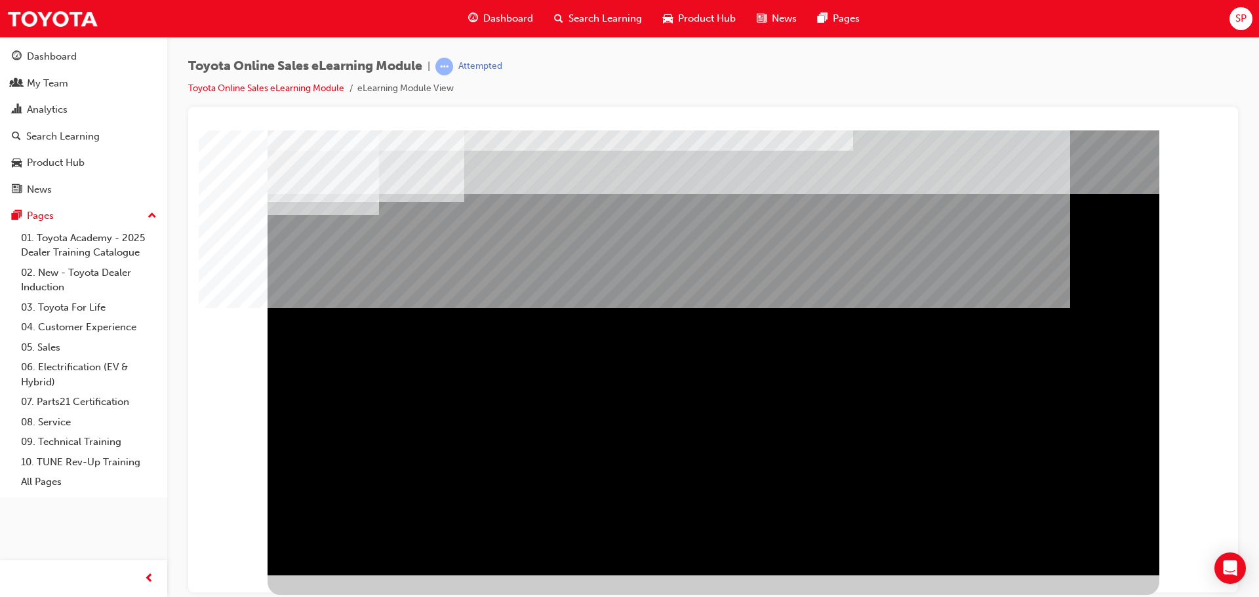
scroll to position [0, 0]
